Goal: Task Accomplishment & Management: Manage account settings

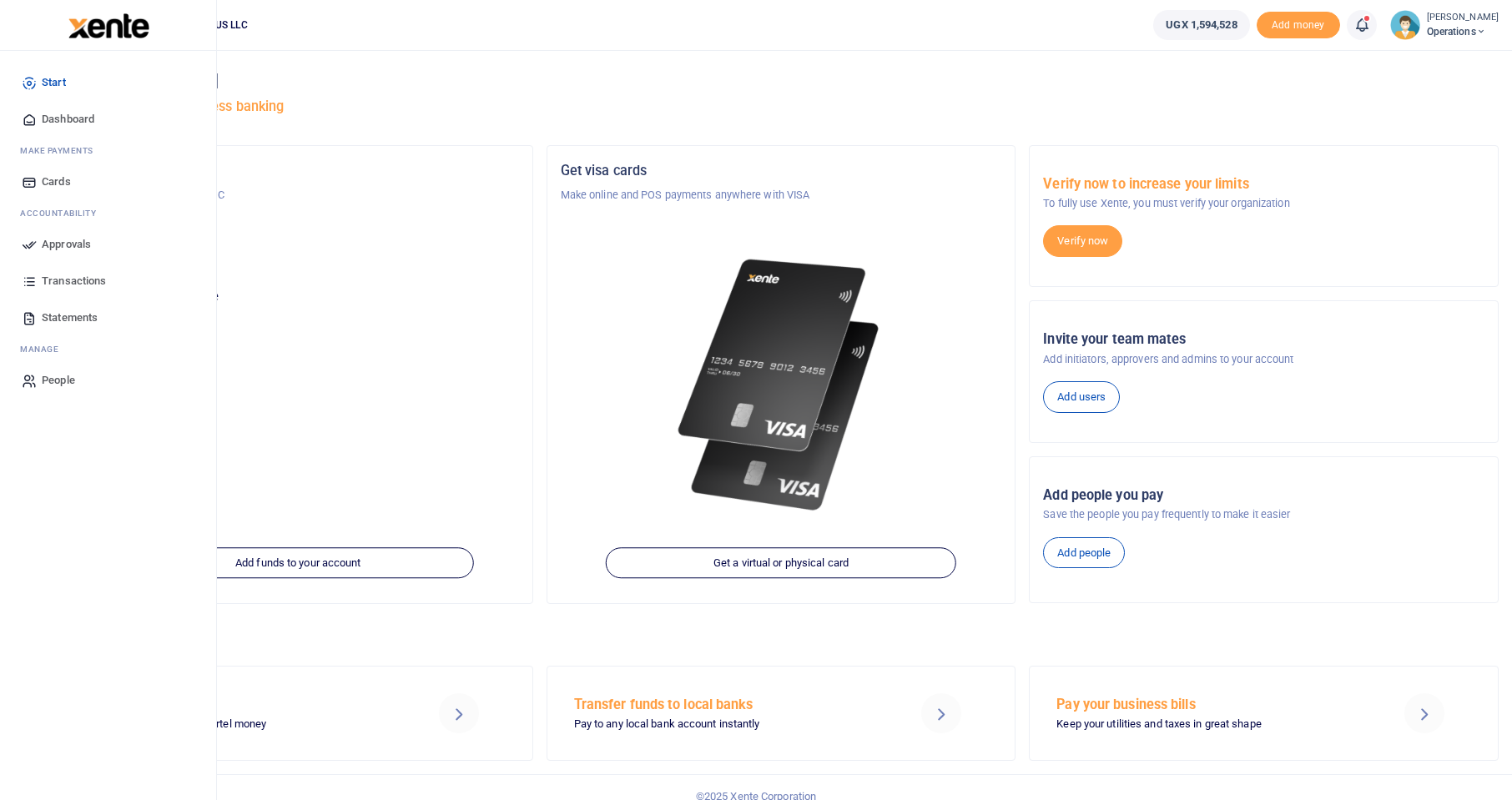
click at [63, 251] on span "Approvals" at bounding box center [65, 243] width 49 height 16
click at [57, 245] on span "Approvals" at bounding box center [65, 243] width 49 height 16
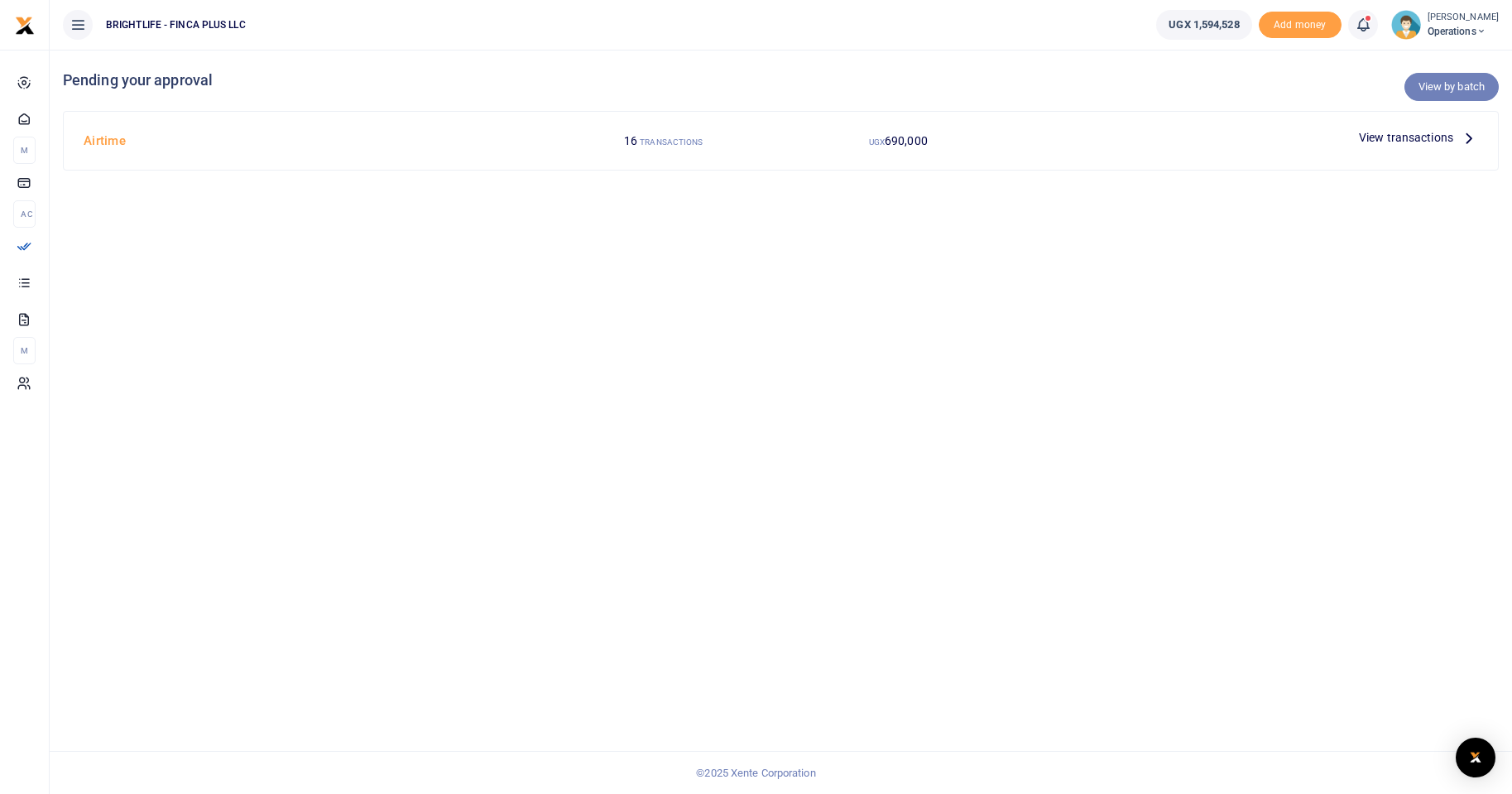
click at [1427, 79] on link "View by batch" at bounding box center [1451, 86] width 95 height 28
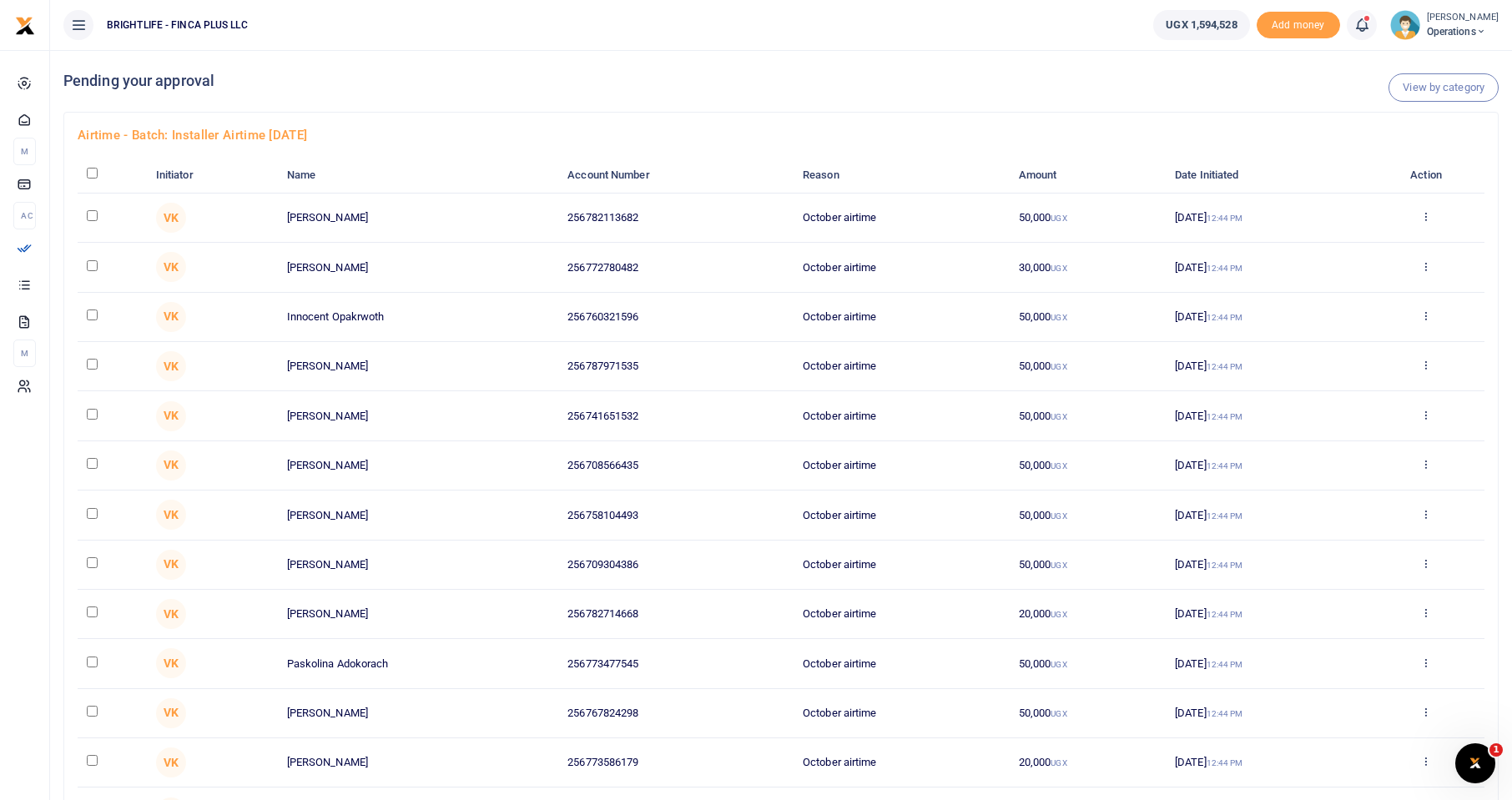
click at [92, 177] on input "checkbox" at bounding box center [92, 173] width 11 height 11
checkbox input "true"
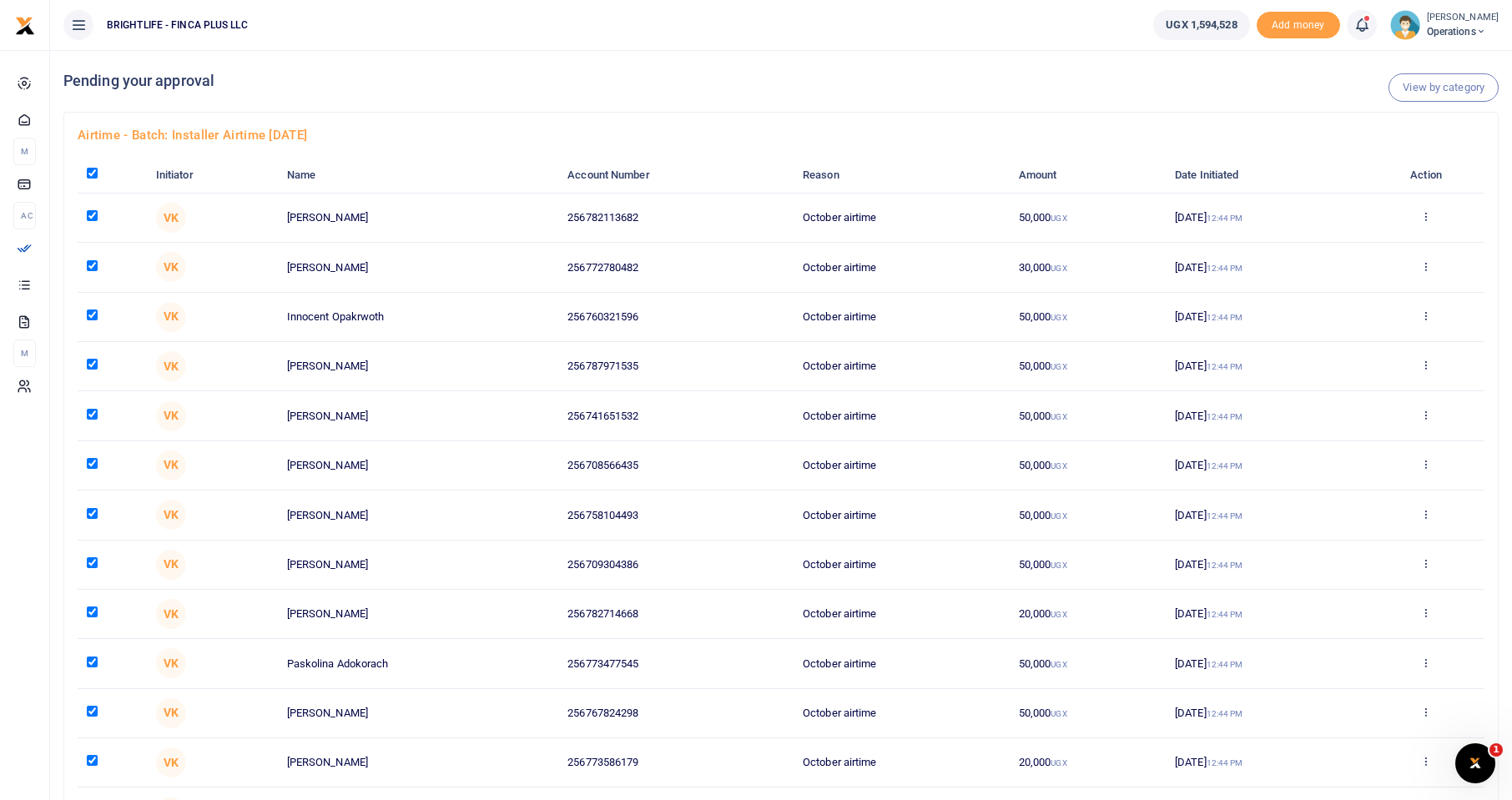
checkbox input "true"
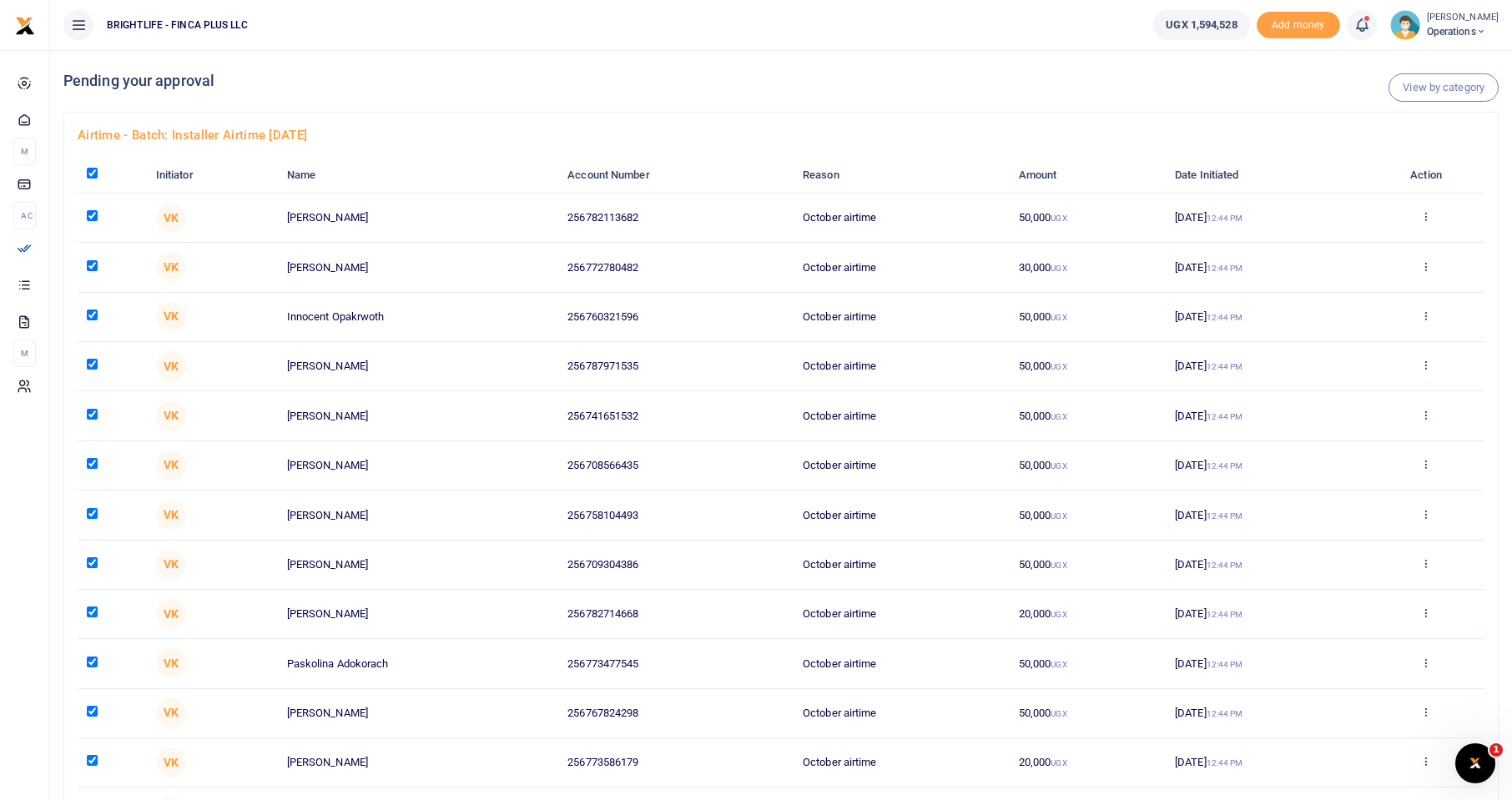
checkbox input "true"
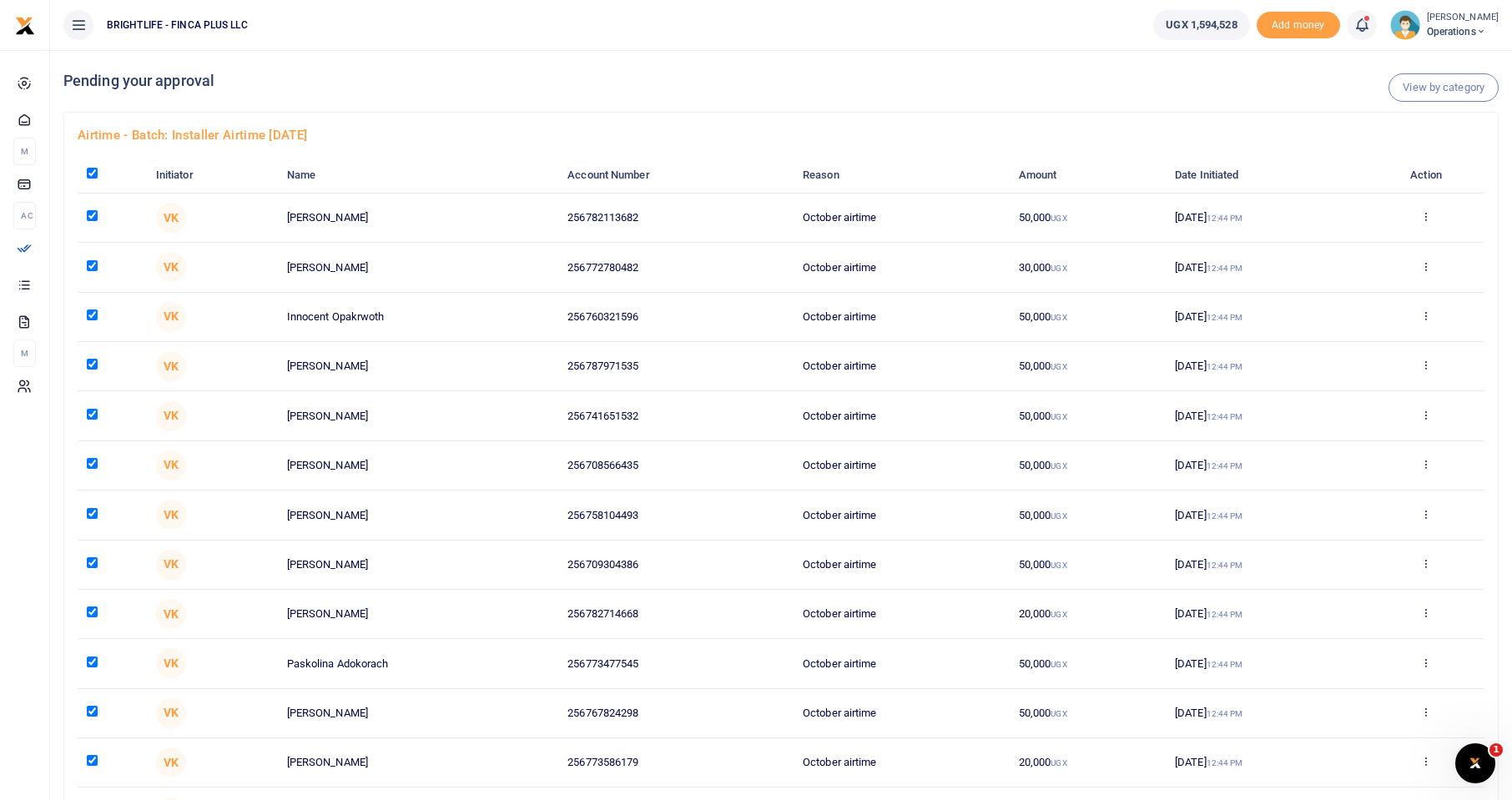
checkbox input "true"
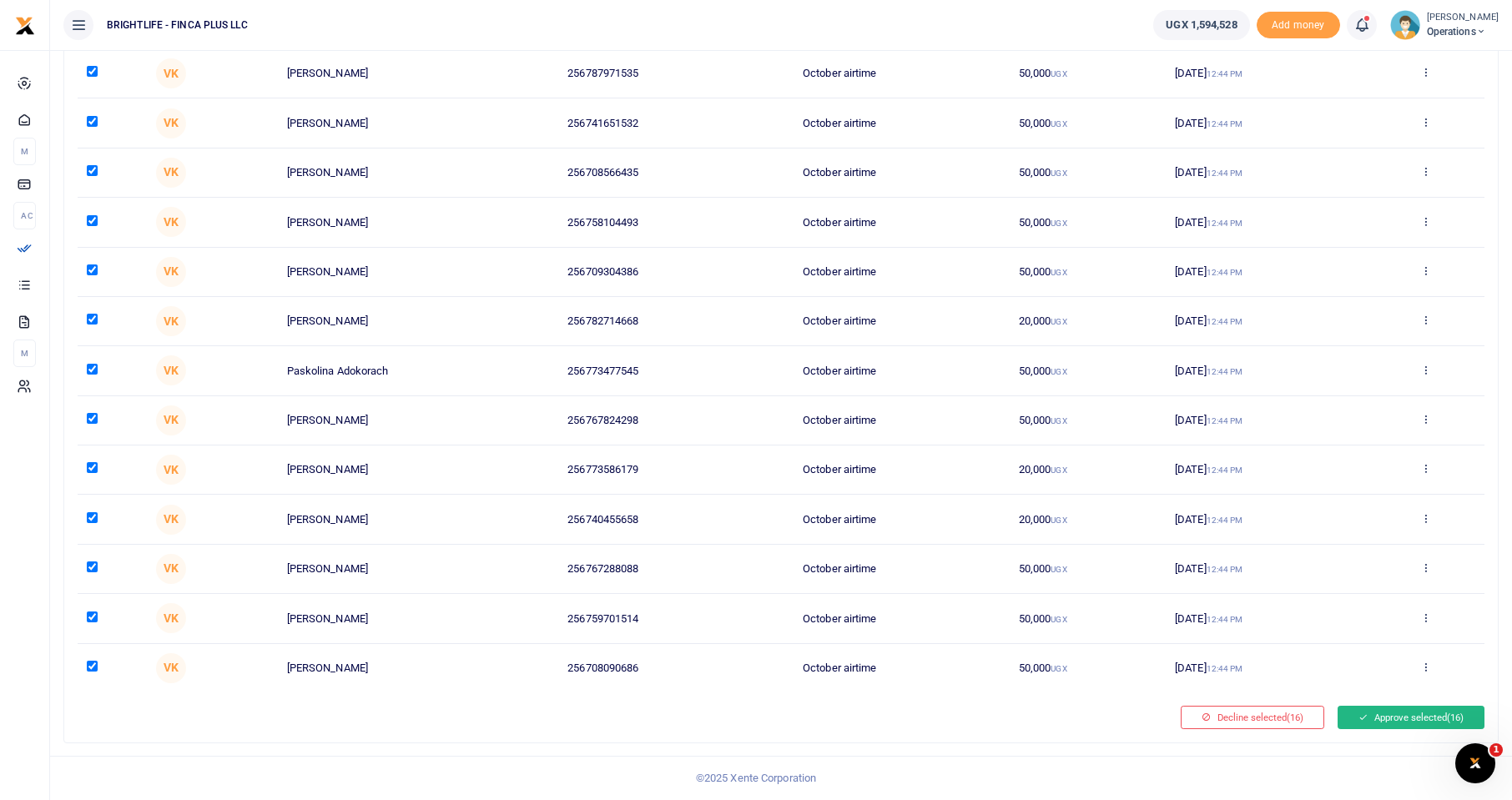
click at [1375, 714] on button "Approve selected (16)" at bounding box center [1410, 717] width 147 height 23
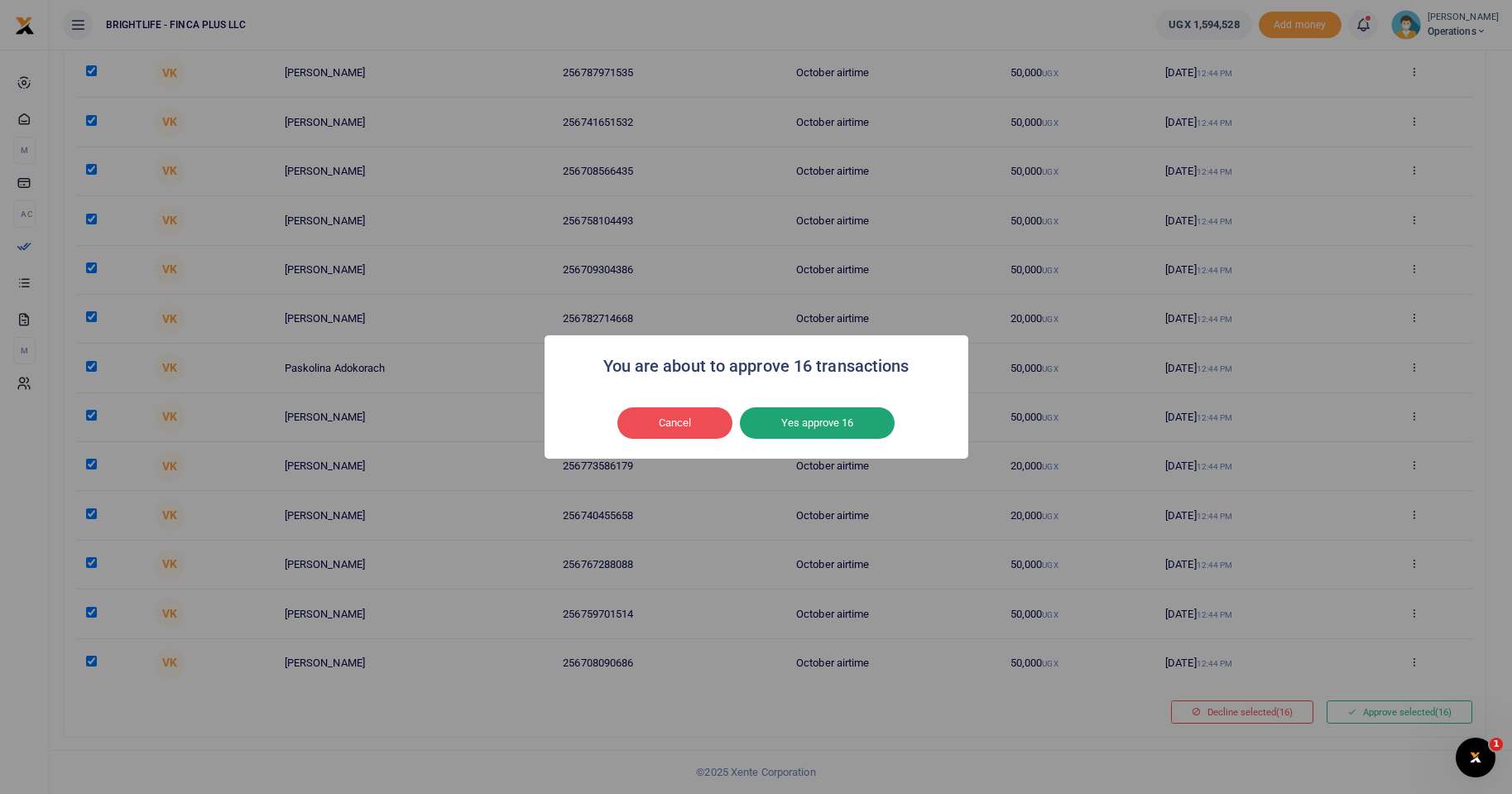
click at [837, 426] on button "Yes approve 16" at bounding box center [817, 423] width 155 height 32
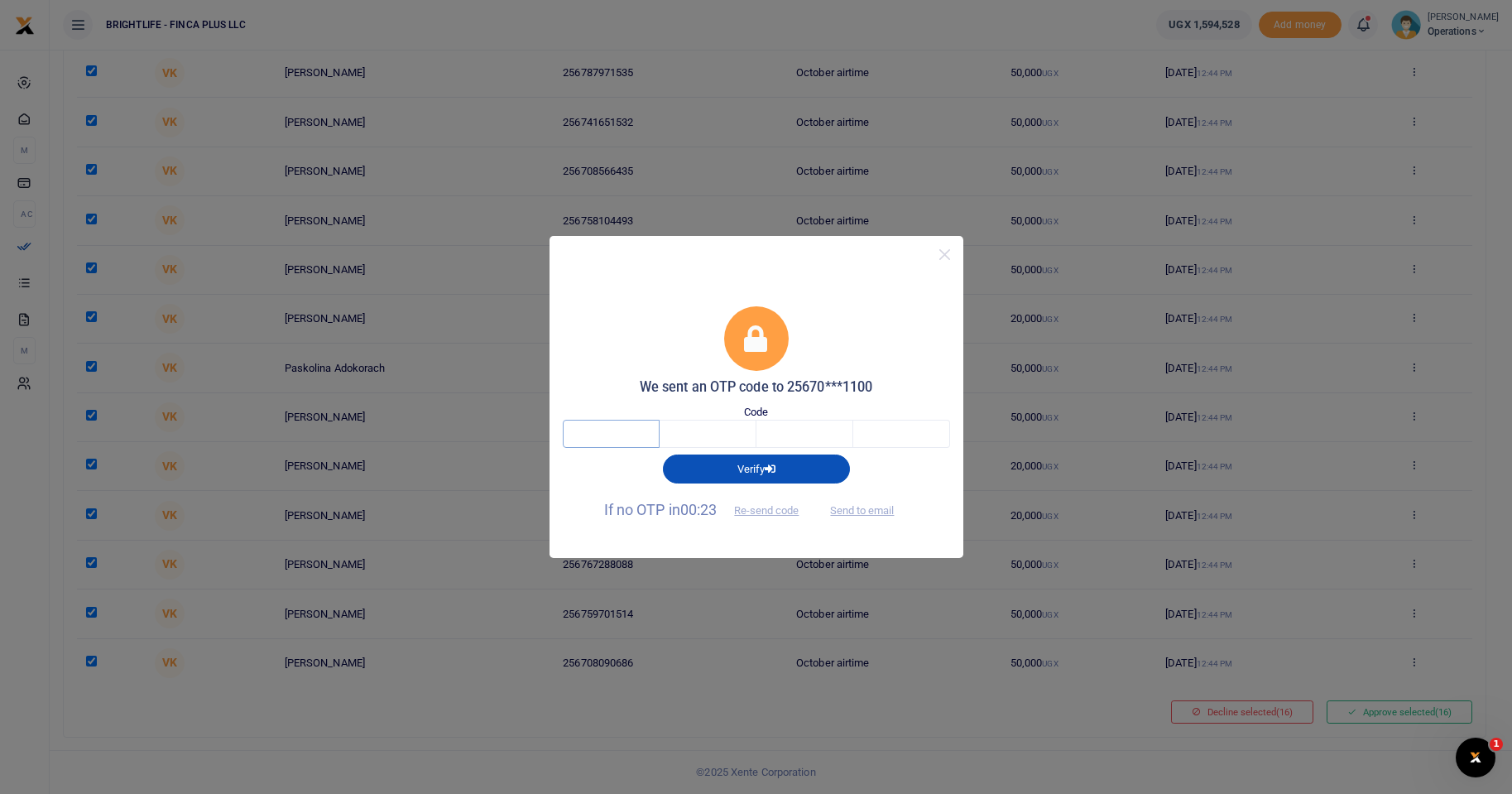
click at [636, 424] on input "text" at bounding box center [610, 434] width 96 height 28
type input "7"
type input "4"
type input "7"
type input "4"
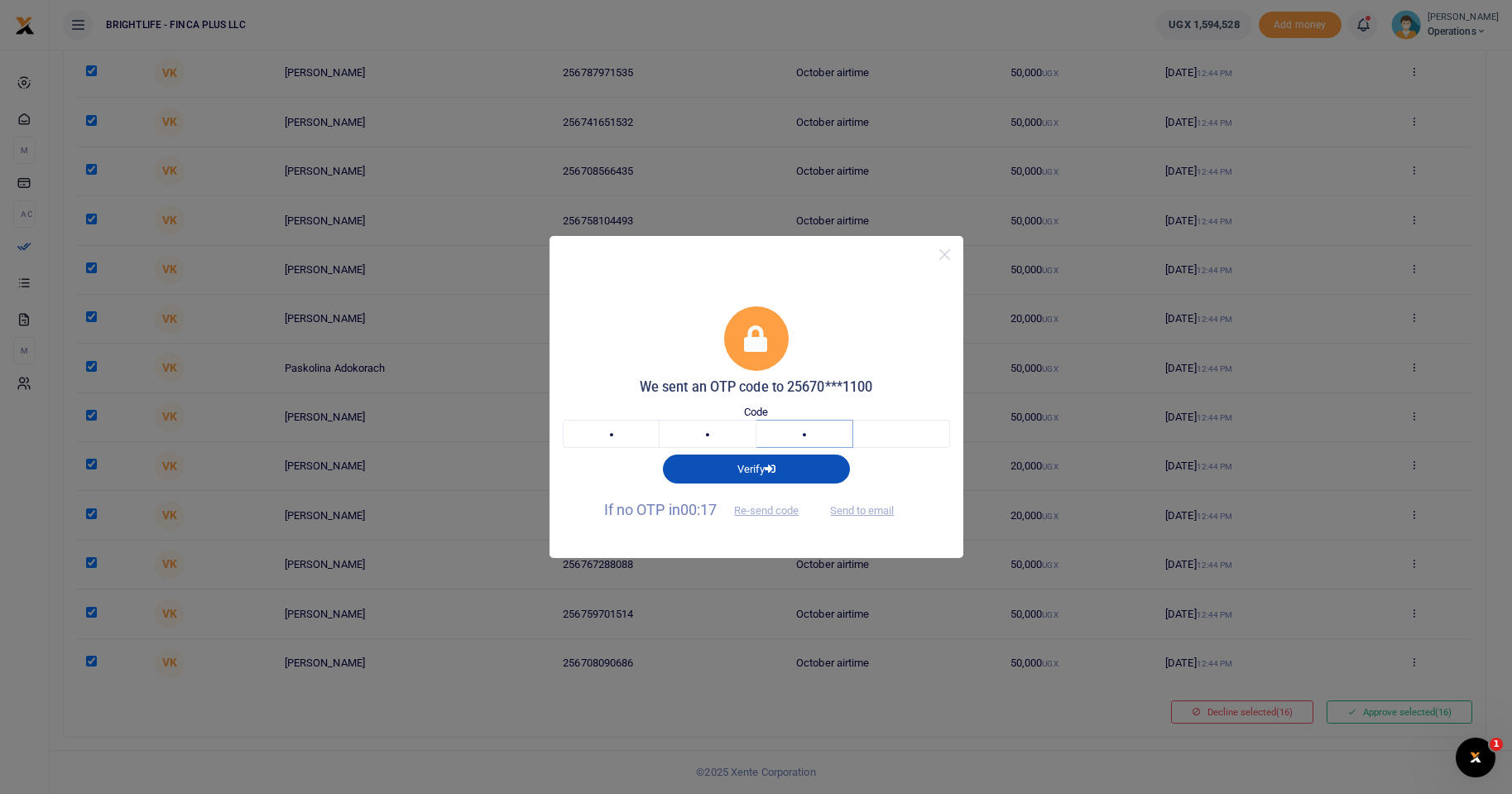
type input "6"
type input "8"
